Goal: Task Accomplishment & Management: Use online tool/utility

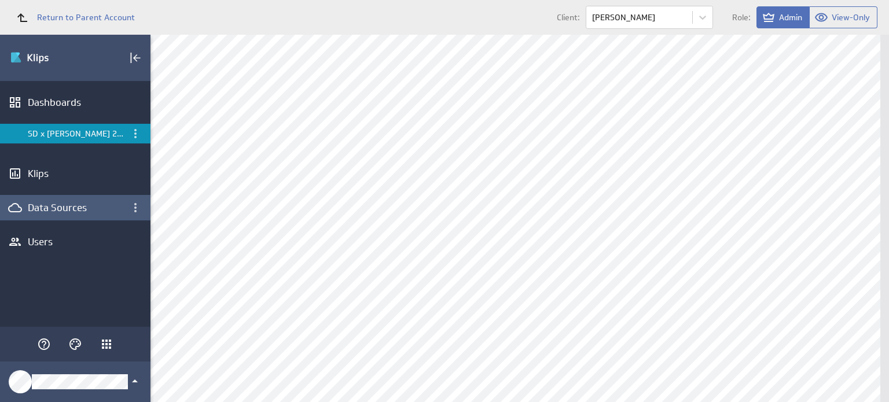
click at [71, 211] on div "Data Sources" at bounding box center [75, 207] width 95 height 13
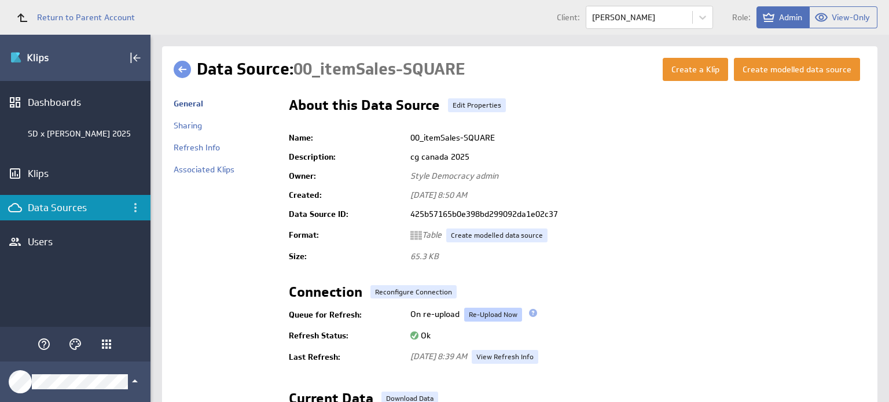
click at [504, 315] on link "Re-Upload Now" at bounding box center [493, 315] width 58 height 14
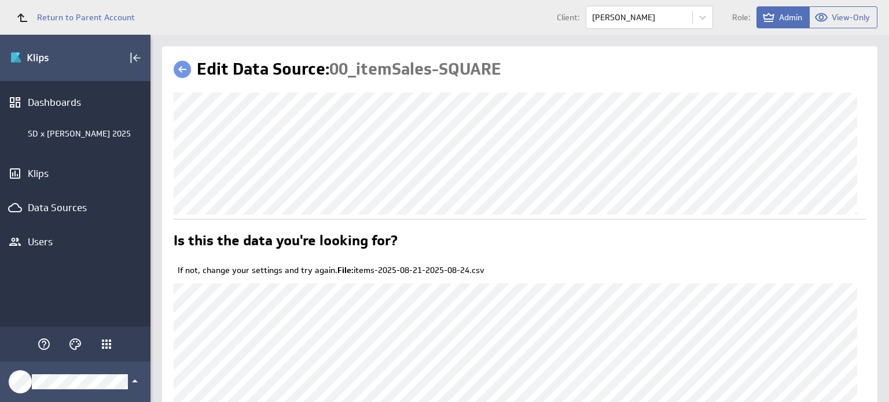
scroll to position [134, 0]
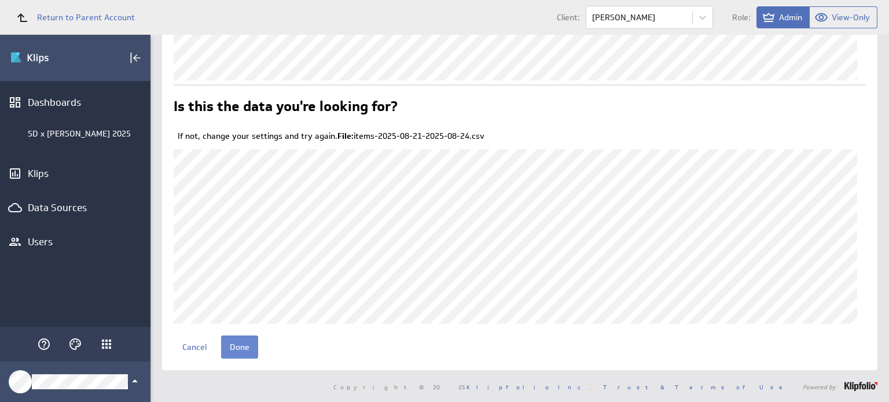
click at [243, 351] on input "Done" at bounding box center [239, 347] width 37 height 23
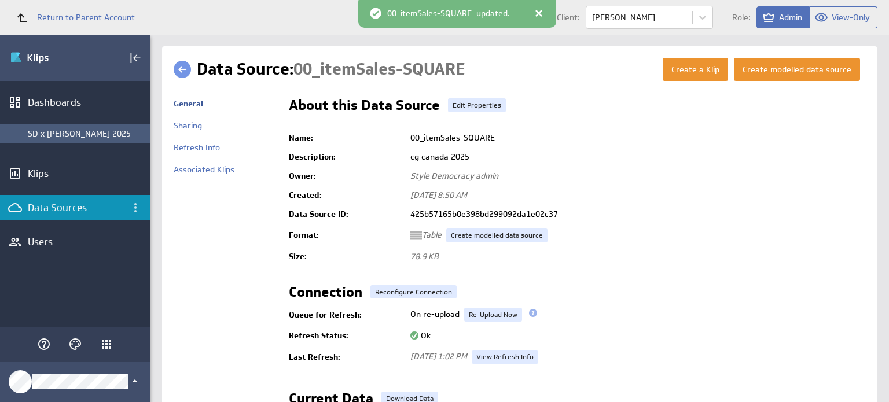
click at [79, 134] on div "SD x [PERSON_NAME] 2025" at bounding box center [86, 133] width 117 height 10
